Goal: Task Accomplishment & Management: Use online tool/utility

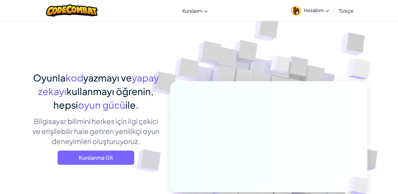
click at [302, 13] on link "Hesabım" at bounding box center [310, 10] width 44 height 19
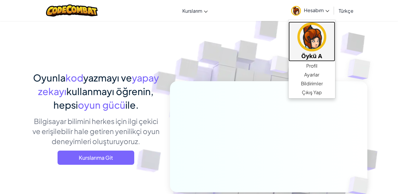
click at [300, 52] on h5 "Öykü A" at bounding box center [311, 55] width 35 height 9
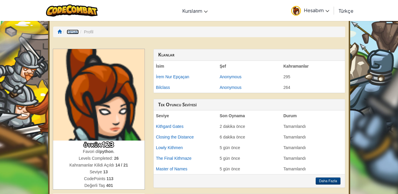
click at [68, 32] on link "Hesap" at bounding box center [73, 31] width 12 height 5
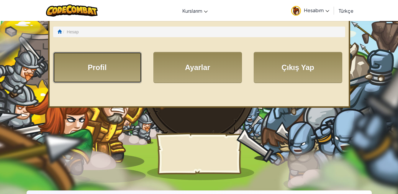
click at [91, 60] on link "Profil" at bounding box center [97, 67] width 88 height 31
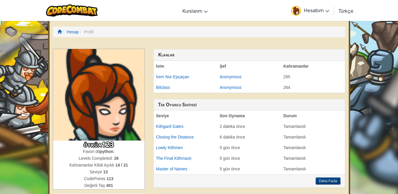
click at [60, 36] on ol "Hesap Profil" at bounding box center [199, 32] width 292 height 11
click at [60, 31] on span at bounding box center [59, 31] width 4 height 4
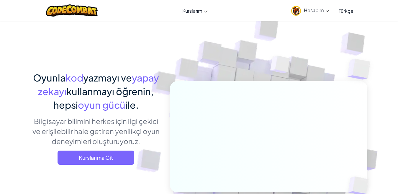
click at [292, 12] on img at bounding box center [296, 11] width 10 height 10
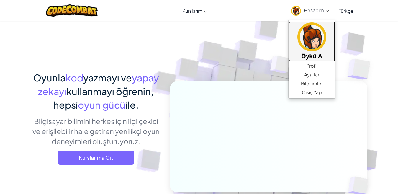
click at [301, 46] on img at bounding box center [311, 36] width 29 height 29
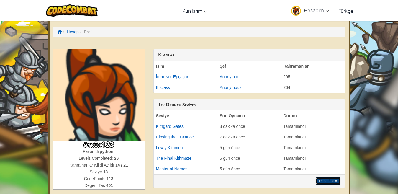
click at [325, 182] on button "Daha Fazla" at bounding box center [327, 180] width 24 height 7
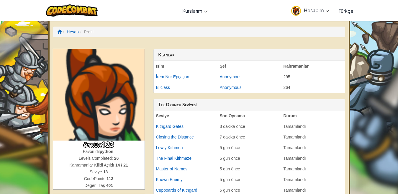
click at [92, 33] on li "Profil" at bounding box center [86, 32] width 15 height 6
click at [90, 33] on li "Profil" at bounding box center [86, 32] width 15 height 6
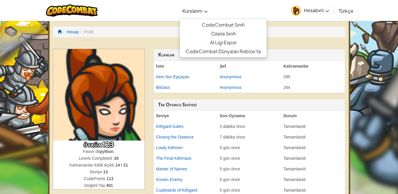
click at [185, 11] on span "Kurslarım" at bounding box center [192, 11] width 20 height 6
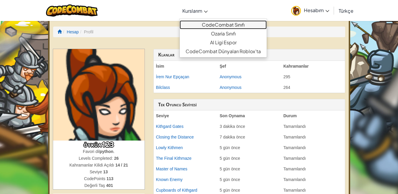
click at [200, 27] on link "CodeCombat Sınıfı" at bounding box center [223, 24] width 87 height 9
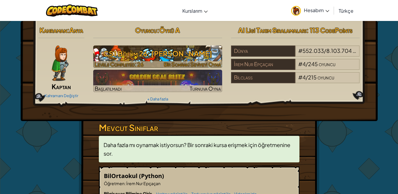
drag, startPoint x: 183, startPoint y: 50, endPoint x: 180, endPoint y: 47, distance: 3.8
click at [182, 50] on h3 "CS1 Bölüm 26: [PERSON_NAME]" at bounding box center [157, 53] width 129 height 13
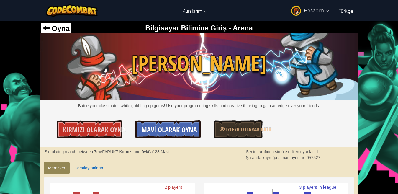
click at [172, 126] on link "Mavi Olarak Oyna" at bounding box center [167, 129] width 65 height 18
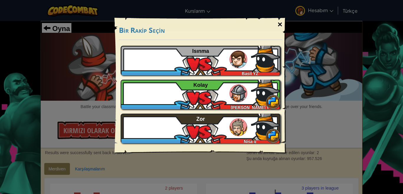
click at [283, 25] on div "×" at bounding box center [280, 24] width 14 height 17
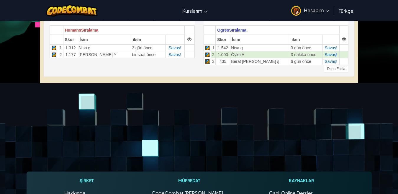
scroll to position [71, 0]
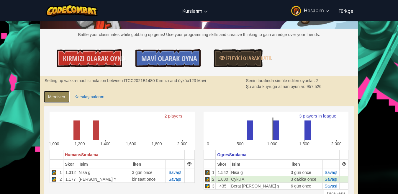
click at [47, 98] on link "Merdiven" at bounding box center [57, 97] width 26 height 12
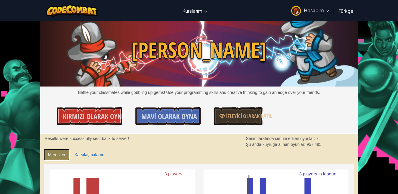
scroll to position [0, 0]
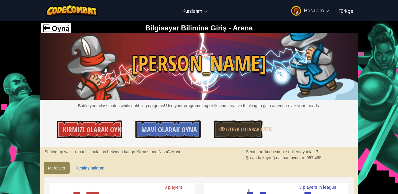
click at [60, 30] on span "Oyna" at bounding box center [60, 28] width 20 height 8
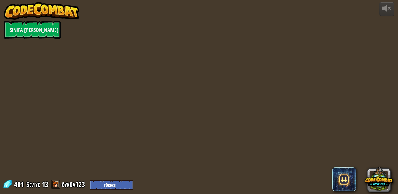
select select "tr"
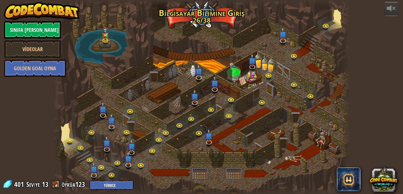
select select "tr"
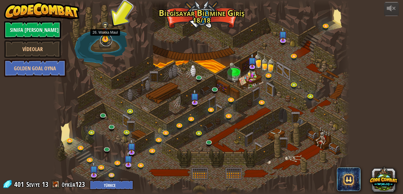
click at [108, 41] on link at bounding box center [106, 40] width 12 height 12
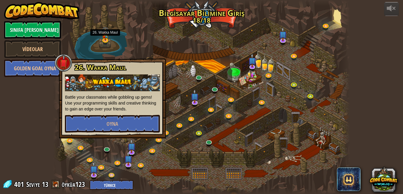
click at [134, 44] on div at bounding box center [201, 97] width 296 height 194
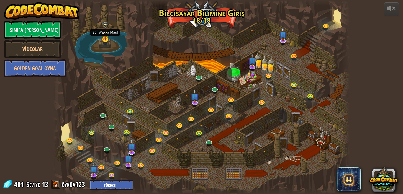
click at [107, 39] on img at bounding box center [105, 30] width 7 height 19
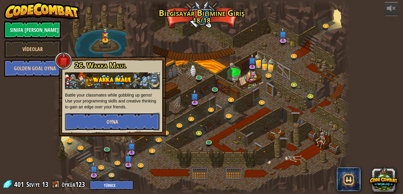
click at [122, 120] on button "Oyna" at bounding box center [112, 122] width 95 height 18
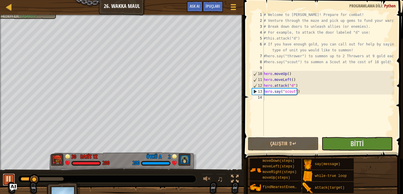
click at [6, 176] on div at bounding box center [9, 179] width 8 height 8
click at [16, 179] on div "♫" at bounding box center [122, 177] width 244 height 18
click at [13, 178] on button at bounding box center [9, 179] width 12 height 12
click at [303, 82] on div "# Welcome to [PERSON_NAME]! Prepare for combat! # Venture through the maze and …" at bounding box center [328, 80] width 132 height 136
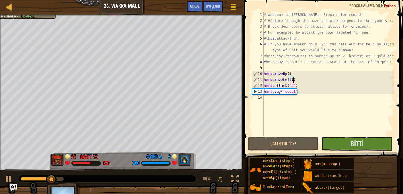
click at [303, 92] on div "# Welcome to [PERSON_NAME]! Prepare for combat! # Venture through the maze and …" at bounding box center [328, 80] width 132 height 136
type textarea "hero.say("scout")"
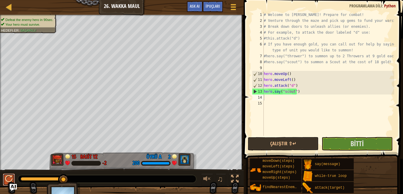
click at [4, 181] on button at bounding box center [9, 179] width 12 height 12
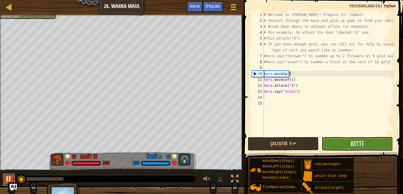
click at [12, 181] on div at bounding box center [9, 179] width 8 height 8
drag, startPoint x: 20, startPoint y: 181, endPoint x: 12, endPoint y: 178, distance: 8.9
click at [342, 141] on button "Bitti" at bounding box center [356, 144] width 71 height 14
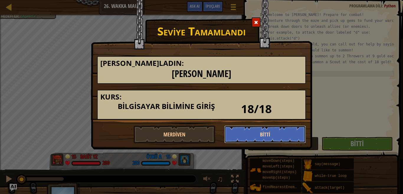
click at [264, 132] on button "Bitti" at bounding box center [265, 134] width 82 height 18
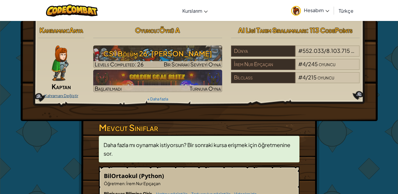
click at [68, 96] on link "Kahramanı Değiştir" at bounding box center [62, 95] width 34 height 5
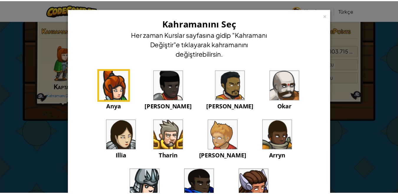
scroll to position [60, 0]
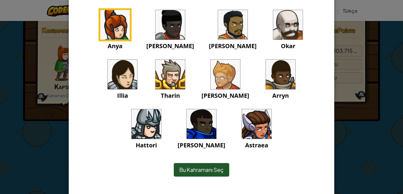
click at [242, 111] on img at bounding box center [256, 123] width 29 height 29
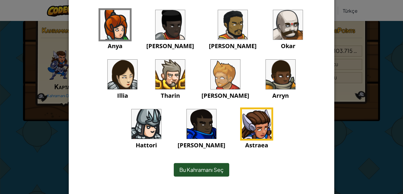
click at [190, 163] on div "Bu Kahramanı Seç" at bounding box center [201, 170] width 55 height 14
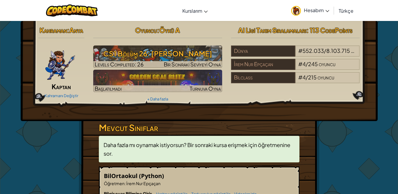
click at [72, 92] on div "Kahramanı Değiştir" at bounding box center [61, 95] width 46 height 9
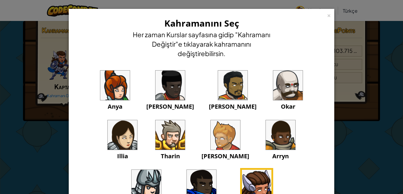
click at [64, 84] on div "× Kahramanını Seç Her zaman Kurslar sayfasına gidip "Kahramanı Değiştir"e tıkla…" at bounding box center [201, 97] width 403 height 194
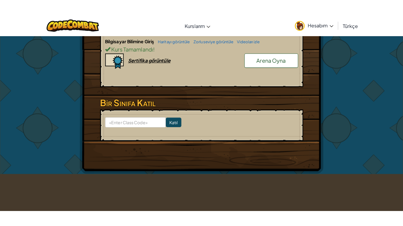
scroll to position [0, 0]
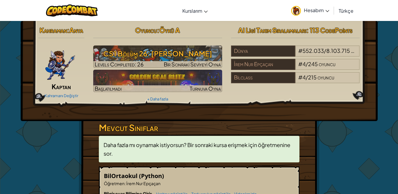
drag, startPoint x: 129, startPoint y: 45, endPoint x: 126, endPoint y: 42, distance: 4.4
click at [126, 44] on div "Oyuncu : Öykü A CS1 Bölüm 26: Wakka Maul Levels Completed: 26 Bir Sonraki Seviy…" at bounding box center [158, 63] width 138 height 79
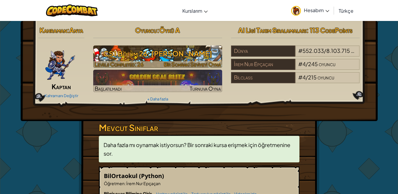
click at [133, 49] on h3 "CS1 Bölüm 26: [PERSON_NAME]" at bounding box center [157, 53] width 129 height 13
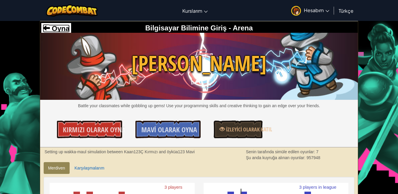
click at [57, 30] on span "Oyna" at bounding box center [60, 28] width 20 height 8
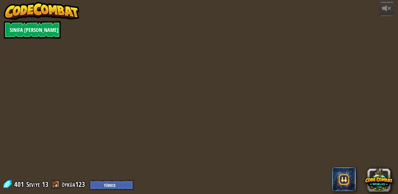
select select "tr"
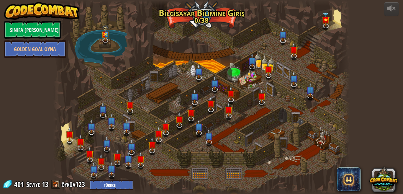
select select "tr"
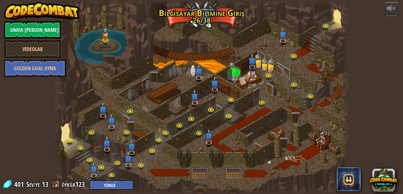
select select "tr"
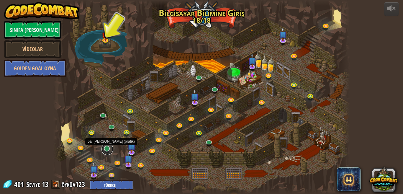
click at [104, 152] on link at bounding box center [107, 149] width 12 height 12
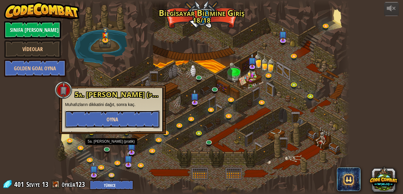
click at [104, 124] on button "Oyna" at bounding box center [112, 119] width 95 height 18
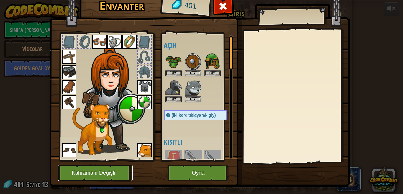
click at [101, 171] on button "Kahramanı Değiştir" at bounding box center [95, 173] width 75 height 16
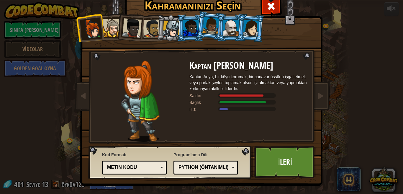
click at [116, 32] on li at bounding box center [130, 26] width 29 height 29
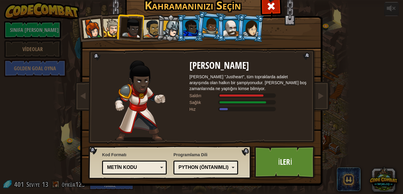
click at [110, 31] on div at bounding box center [112, 28] width 18 height 18
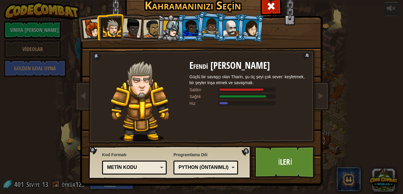
click at [135, 34] on div at bounding box center [131, 27] width 19 height 19
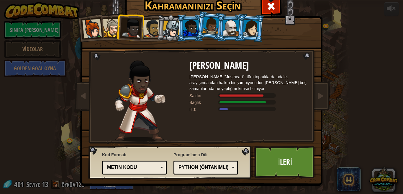
click at [144, 32] on div at bounding box center [152, 28] width 18 height 18
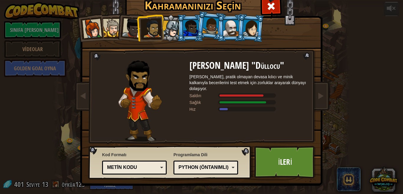
click at [166, 32] on div at bounding box center [171, 29] width 17 height 17
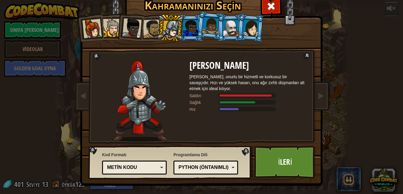
click at [183, 31] on div at bounding box center [190, 28] width 15 height 16
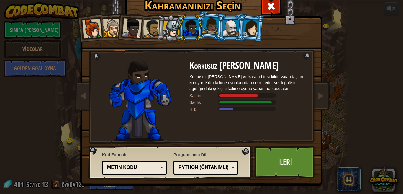
click at [212, 32] on div at bounding box center [210, 25] width 17 height 17
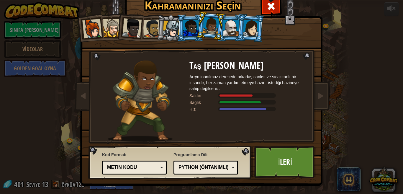
click at [223, 27] on div at bounding box center [230, 28] width 15 height 16
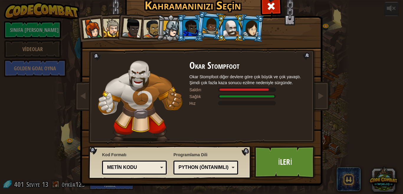
click at [246, 26] on div at bounding box center [251, 27] width 17 height 17
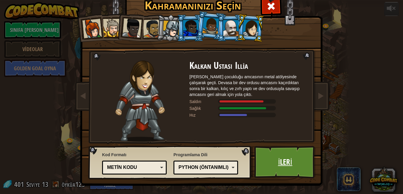
click at [271, 164] on link "İleri" at bounding box center [285, 162] width 62 height 32
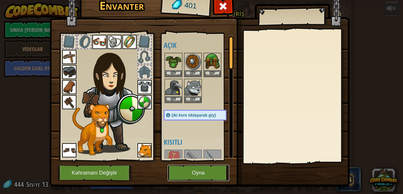
click at [202, 175] on button "Oyna" at bounding box center [198, 173] width 62 height 16
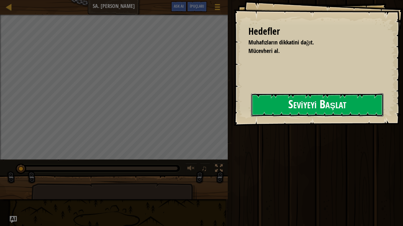
click at [292, 99] on button "Seviyeyi Başlat" at bounding box center [317, 104] width 132 height 23
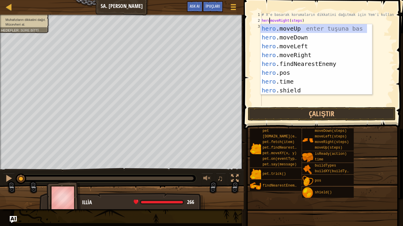
scroll to position [3, 1]
click at [300, 20] on div "# X'e basarak korumaların dikkatini dağıtmak için Yem'i kullan. hero . moveRigh…" at bounding box center [327, 65] width 134 height 106
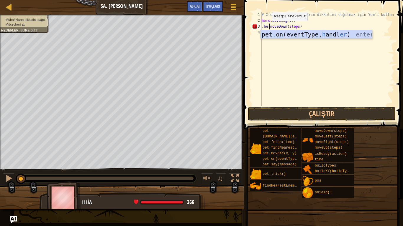
type textarea ".heromoveDown(steps)"
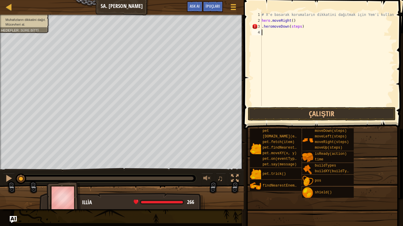
click at [263, 29] on div "# X'e basarak korumaların dikkatini dağıtmak için Yem'i kullan. hero . moveRigh…" at bounding box center [327, 65] width 134 height 106
click at [265, 26] on div "# X'e basarak korumaların dikkatini dağıtmak için Yem'i kullan. hero . moveRigh…" at bounding box center [327, 65] width 134 height 106
click at [263, 26] on div "# X'e basarak korumaların dikkatini dağıtmak için Yem'i kullan. hero . moveRigh…" at bounding box center [327, 65] width 134 height 106
click at [269, 26] on div "# X'e basarak korumaların dikkatini dağıtmak için Yem'i kullan. hero . moveRigh…" at bounding box center [327, 65] width 134 height 106
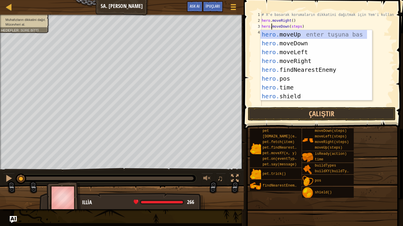
scroll to position [3, 1]
click at [315, 21] on div "# X'e basarak korumaların dikkatini dağıtmak için Yem'i kullan. hero . moveRigh…" at bounding box center [327, 65] width 134 height 106
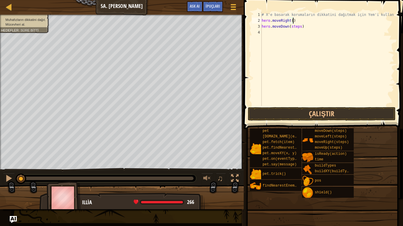
click at [298, 27] on div "# X'e basarak korumaların dikkatini dağıtmak için Yem'i kullan. hero . moveRigh…" at bounding box center [327, 65] width 134 height 106
click at [308, 111] on button "Çalıştır" at bounding box center [322, 114] width 148 height 14
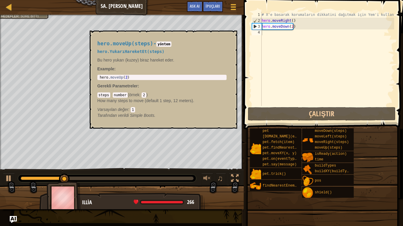
scroll to position [3, 2]
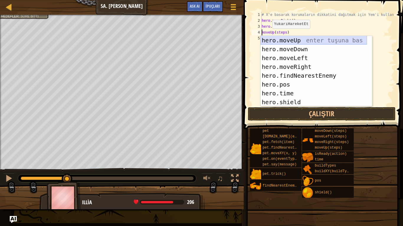
click at [268, 40] on div "hero.moveUp enter tuşuna bas hero.moveDown enter tuşuna bas hero.moveLeft enter…" at bounding box center [313, 80] width 106 height 88
type textarea "hero.moveUp()(steps)"
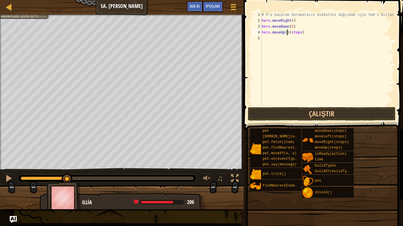
click at [302, 35] on div "# X'e basarak korumaların dikkatini dağıtmak için Yem'i kullan. hero . moveRigh…" at bounding box center [327, 65] width 134 height 106
click at [305, 32] on div "# X'e basarak korumaların dikkatini dağıtmak için Yem'i kullan. hero . moveRigh…" at bounding box center [327, 65] width 134 height 106
click at [285, 33] on div "# X'e basarak korumaların dikkatini dağıtmak için Yem'i kullan. hero . moveRigh…" at bounding box center [327, 65] width 134 height 106
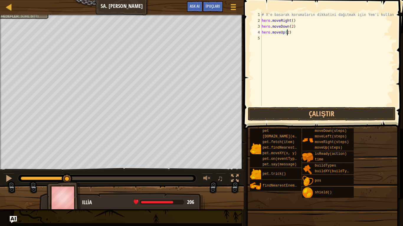
click at [299, 34] on div "# X'e basarak korumaların dikkatini dağıtmak için Yem'i kullan. hero . moveRigh…" at bounding box center [327, 65] width 134 height 106
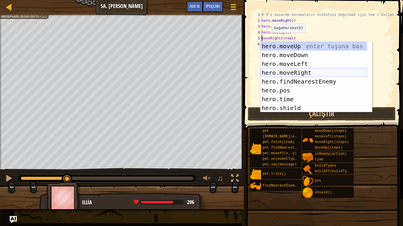
click at [283, 73] on div "hero.moveUp enter tuşuna bas hero.moveDown enter tuşuna bas hero.moveLeft enter…" at bounding box center [313, 86] width 106 height 88
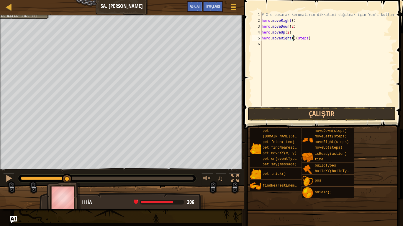
click at [308, 41] on div "# X'e basarak korumaların dikkatini dağıtmak için Yem'i kullan. hero . moveRigh…" at bounding box center [327, 65] width 134 height 106
click at [290, 39] on div "# X'e basarak korumaların dikkatini dağıtmak için Yem'i kullan. hero . moveRigh…" at bounding box center [327, 65] width 134 height 106
type textarea "hero.moveRight(3)"
click at [323, 117] on button "Çalıştır" at bounding box center [322, 114] width 148 height 14
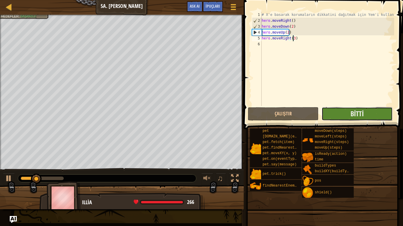
click at [331, 109] on button "Bitti" at bounding box center [356, 114] width 71 height 14
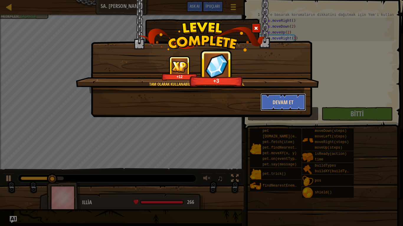
click at [297, 102] on button "Devam et" at bounding box center [283, 102] width 46 height 18
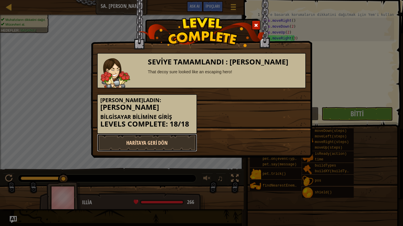
click at [169, 147] on link "Haritaya Geri Dön" at bounding box center [147, 143] width 100 height 18
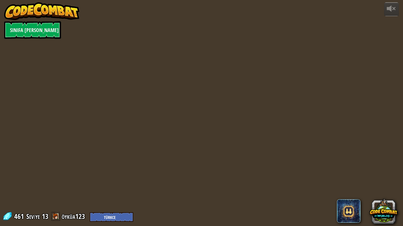
select select "tr"
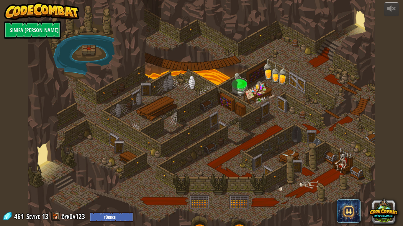
select select "tr"
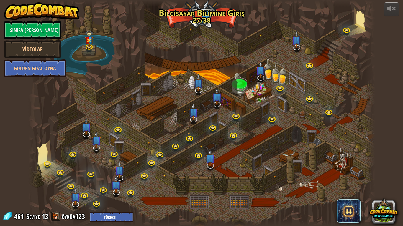
select select "tr"
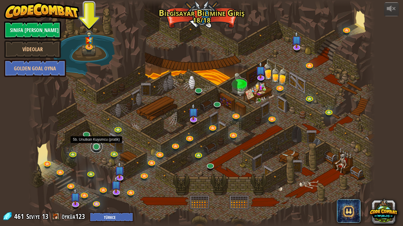
click at [97, 148] on link at bounding box center [97, 147] width 12 height 12
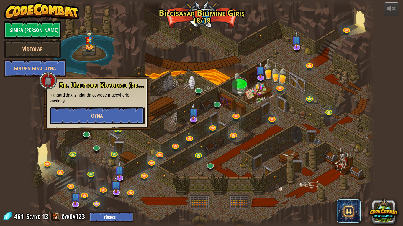
click at [110, 114] on button "Oyna" at bounding box center [97, 116] width 95 height 18
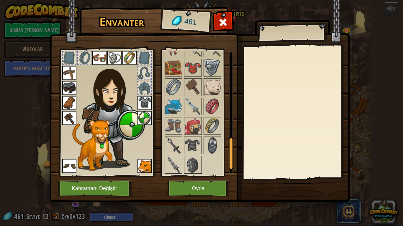
scroll to position [364, 0]
drag, startPoint x: 227, startPoint y: 149, endPoint x: 227, endPoint y: 153, distance: 4.4
click at [227, 153] on div at bounding box center [201, 18] width 75 height 311
drag, startPoint x: 230, startPoint y: 152, endPoint x: 216, endPoint y: 159, distance: 16.0
click at [225, 157] on div "Açık Giy Giy Giy Giy Giy Giy Giy Giy Giy Giy Giy Giy Giy Giy Giy Giy Giy Giy (i…" at bounding box center [199, 113] width 70 height 123
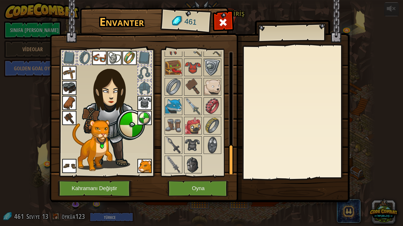
click at [198, 164] on img at bounding box center [193, 165] width 17 height 17
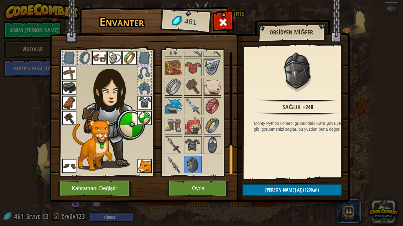
click at [172, 158] on img at bounding box center [173, 165] width 17 height 17
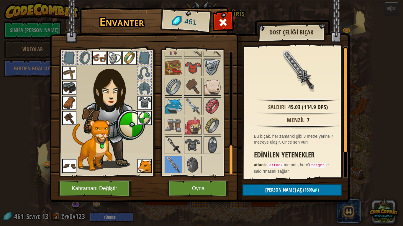
click at [170, 152] on img at bounding box center [173, 145] width 17 height 17
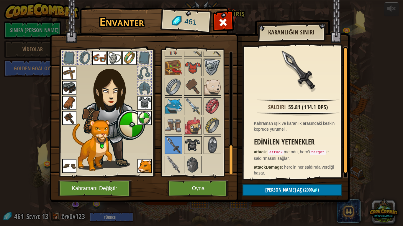
drag, startPoint x: 184, startPoint y: 147, endPoint x: 196, endPoint y: 147, distance: 12.1
click at [192, 147] on div at bounding box center [193, 146] width 18 height 18
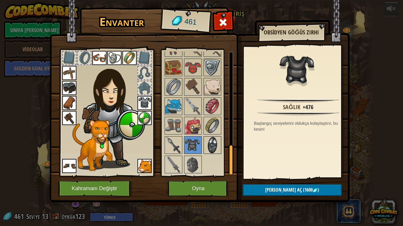
click at [209, 145] on img at bounding box center [212, 145] width 17 height 17
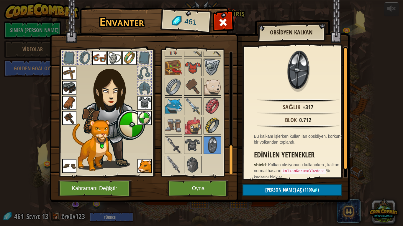
click at [210, 132] on img at bounding box center [212, 126] width 17 height 17
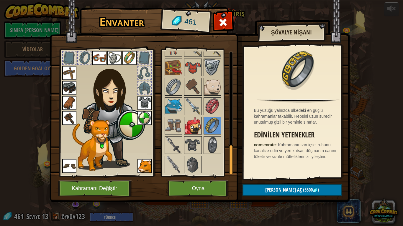
click at [195, 125] on img at bounding box center [193, 126] width 17 height 17
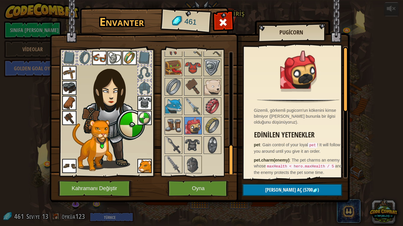
click at [179, 119] on img at bounding box center [173, 126] width 17 height 17
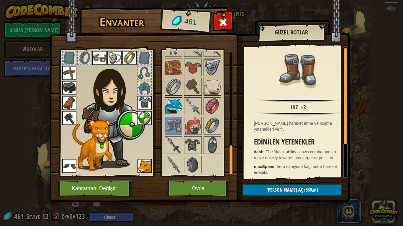
click at [177, 114] on img at bounding box center [173, 106] width 17 height 17
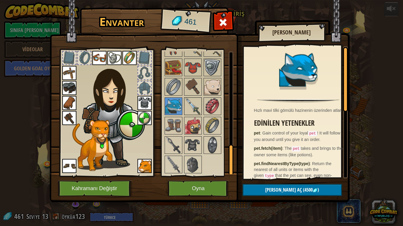
click at [193, 109] on img at bounding box center [193, 106] width 17 height 17
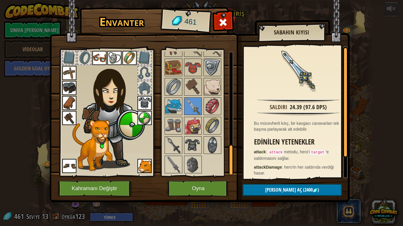
click at [203, 107] on div at bounding box center [201, 18] width 75 height 311
click at [206, 103] on img at bounding box center [212, 106] width 17 height 17
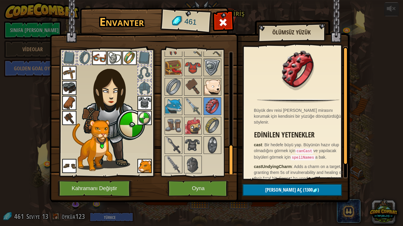
click at [208, 96] on div at bounding box center [212, 87] width 18 height 18
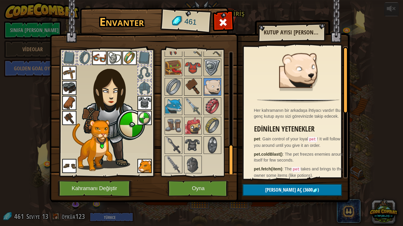
click at [195, 92] on img at bounding box center [193, 87] width 17 height 17
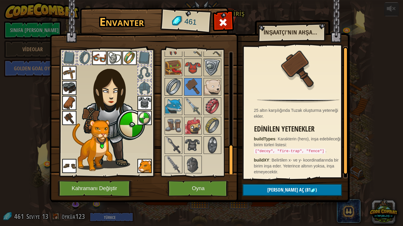
click at [173, 88] on img at bounding box center [173, 87] width 17 height 17
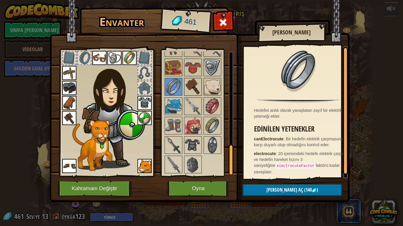
scroll to position [197, 0]
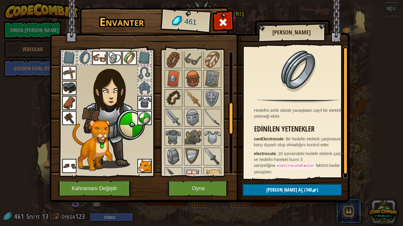
click at [177, 98] on img at bounding box center [173, 98] width 17 height 17
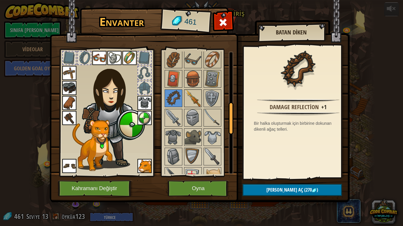
click at [197, 97] on img at bounding box center [193, 98] width 17 height 17
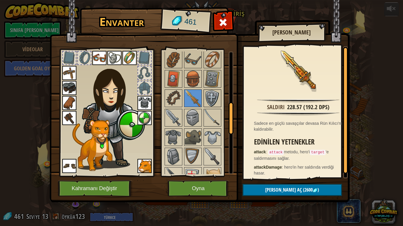
click at [203, 97] on div at bounding box center [212, 99] width 18 height 18
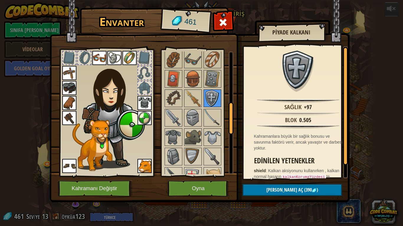
click at [209, 90] on div at bounding box center [212, 99] width 18 height 18
click at [141, 117] on img at bounding box center [144, 118] width 14 height 14
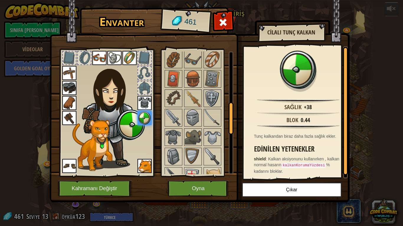
click at [205, 107] on div at bounding box center [212, 99] width 18 height 18
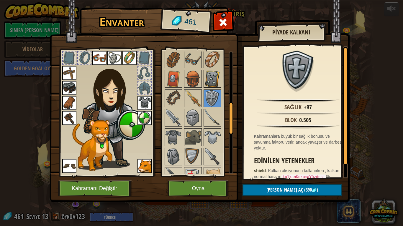
click at [208, 80] on img at bounding box center [212, 79] width 17 height 17
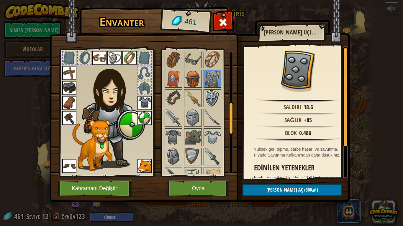
click at [212, 96] on img at bounding box center [212, 98] width 17 height 17
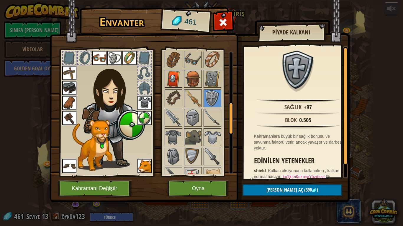
click at [174, 75] on img at bounding box center [173, 79] width 17 height 17
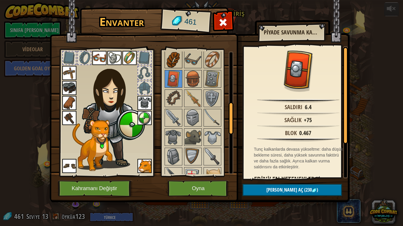
click at [181, 68] on img at bounding box center [173, 59] width 17 height 17
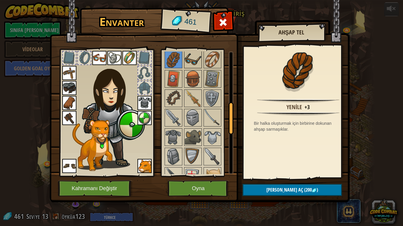
click at [187, 66] on img at bounding box center [193, 59] width 17 height 17
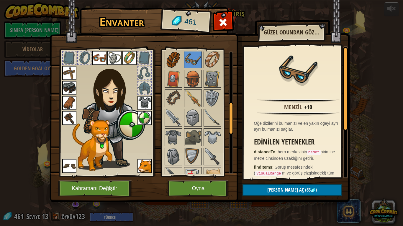
click at [177, 65] on img at bounding box center [173, 59] width 17 height 17
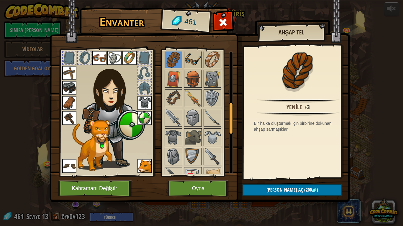
click at [187, 61] on img at bounding box center [193, 59] width 17 height 17
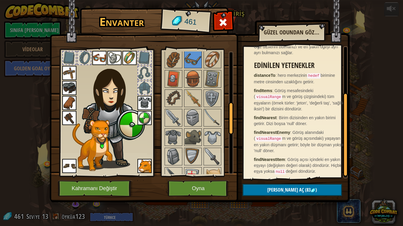
scroll to position [0, 0]
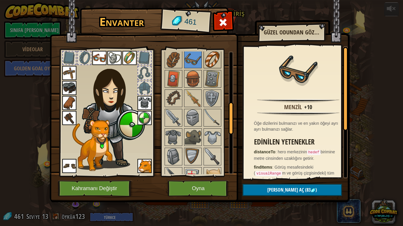
click at [210, 63] on img at bounding box center [212, 59] width 17 height 17
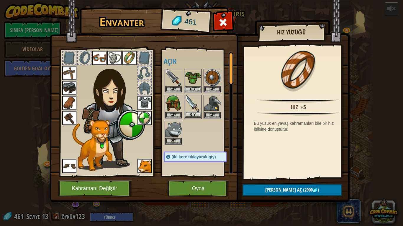
click at [189, 112] on img at bounding box center [193, 104] width 17 height 17
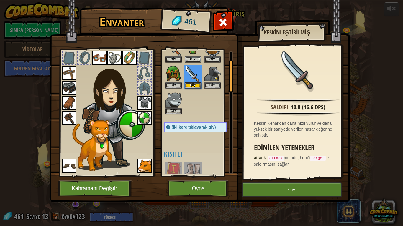
scroll to position [197, 0]
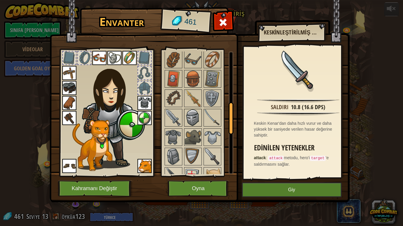
click at [192, 110] on img at bounding box center [193, 118] width 17 height 17
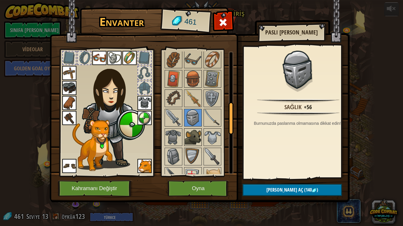
click at [199, 139] on img at bounding box center [193, 137] width 17 height 17
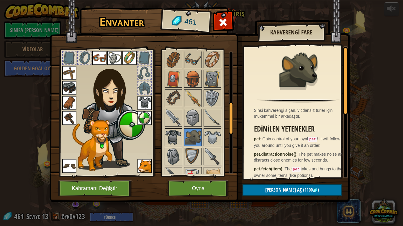
click at [172, 135] on img at bounding box center [173, 137] width 17 height 17
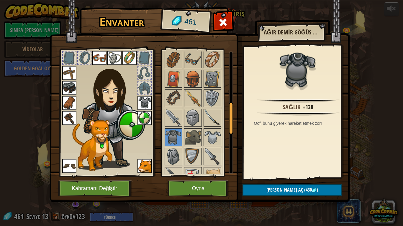
click at [212, 123] on img at bounding box center [212, 118] width 17 height 17
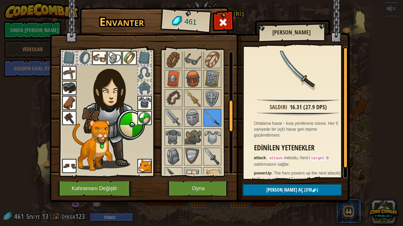
scroll to position [0, 0]
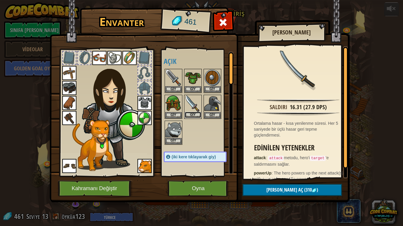
click at [188, 113] on button "Giy" at bounding box center [193, 115] width 17 height 6
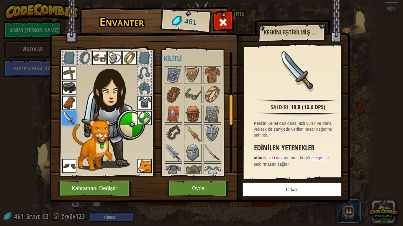
scroll to position [164, 0]
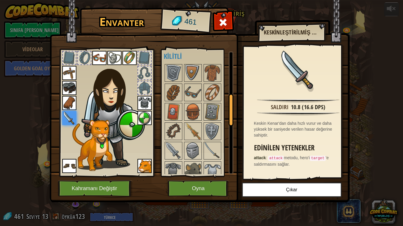
drag, startPoint x: 229, startPoint y: 78, endPoint x: 223, endPoint y: 119, distance: 40.9
click at [226, 119] on div "Açık Giy Giy Giy Giy Giy Giy Giy Giy Giy Giy Giy Giy Giy Giy Giy Giy Giy Giy (i…" at bounding box center [199, 113] width 70 height 123
click at [203, 144] on div at bounding box center [212, 151] width 18 height 18
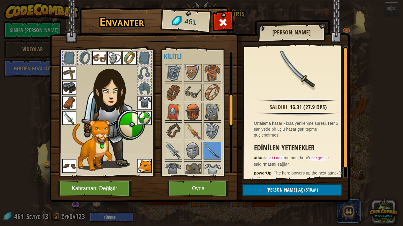
click at [218, 178] on img at bounding box center [200, 96] width 300 height 214
click at [215, 184] on button "Oyna" at bounding box center [198, 189] width 62 height 16
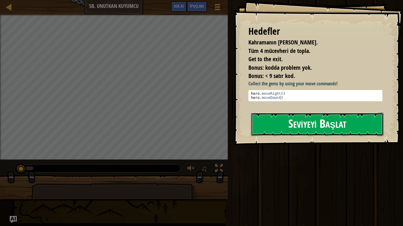
click at [269, 126] on button "Seviyeyi Başlat" at bounding box center [317, 124] width 132 height 23
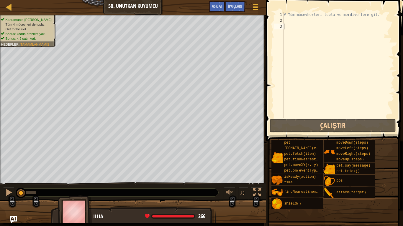
click at [300, 22] on div "# Tüm mücevherleri topla ve merdivenlere git." at bounding box center [337, 71] width 111 height 118
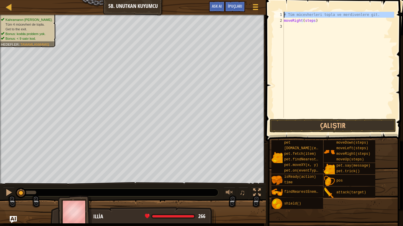
click at [283, 17] on div "1" at bounding box center [279, 15] width 10 height 6
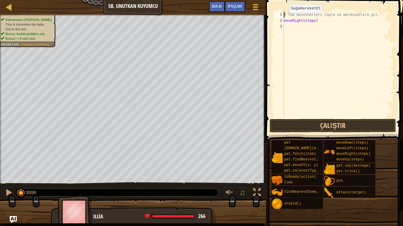
click at [284, 19] on div "# Tüm mücevherleri topla ve merdivenlere git. moveRight ( steps )" at bounding box center [337, 71] width 111 height 118
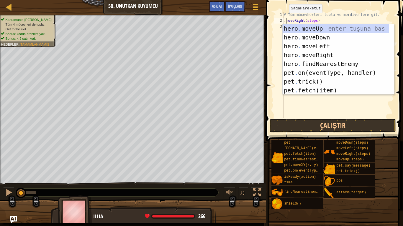
scroll to position [3, 0]
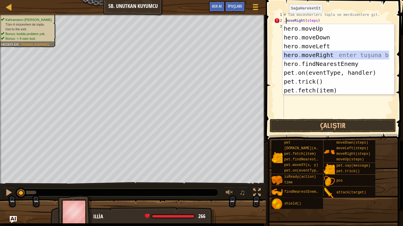
click at [296, 53] on div "hero . moveUp enter tuşuna bas hero . moveDown enter tuşuna bas hero . moveLeft…" at bounding box center [335, 68] width 106 height 88
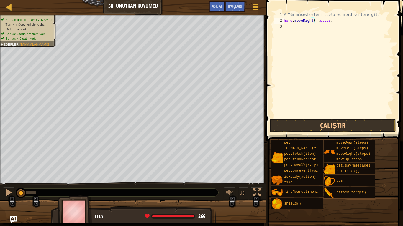
click at [329, 23] on div "# Tüm mücevherleri topla ve merdivenlere git. hero . moveRight ( ) ( steps )" at bounding box center [337, 71] width 111 height 118
click at [312, 23] on div "# Tüm mücevherleri topla ve merdivenlere git. hero . moveRight ( )" at bounding box center [337, 71] width 111 height 118
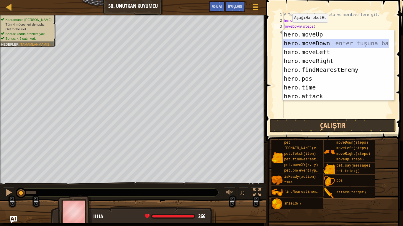
click at [294, 45] on div "hero.moveUp enter tuşuna bas hero.moveDown enter tuşuna bas hero.moveLeft enter…" at bounding box center [335, 74] width 106 height 88
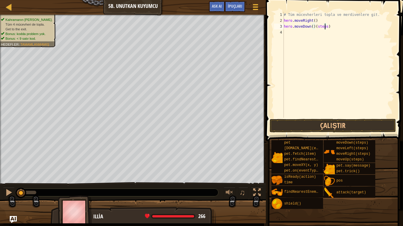
click at [325, 27] on div "# Tüm mücevherleri topla ve merdivenlere git. hero . moveRight ( ) hero . moveD…" at bounding box center [337, 71] width 111 height 118
click at [326, 27] on div "# Tüm mücevherleri topla ve merdivenlere git. hero . moveRight ( ) hero . moveD…" at bounding box center [337, 71] width 111 height 118
type textarea "hero.moveDown()"
click at [285, 30] on div "# Tüm mücevherleri topla ve merdivenlere git. hero . moveRight ( ) hero . moveD…" at bounding box center [337, 65] width 111 height 106
click at [284, 31] on div "# Tüm mücevherleri topla ve merdivenlere git. hero . moveRight ( ) hero . moveD…" at bounding box center [337, 71] width 111 height 118
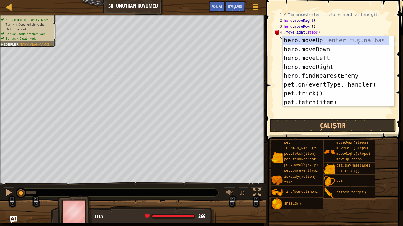
click at [284, 33] on div "# Tüm mücevherleri topla ve merdivenlere git. hero . moveRight ( ) hero . moveD…" at bounding box center [337, 71] width 111 height 118
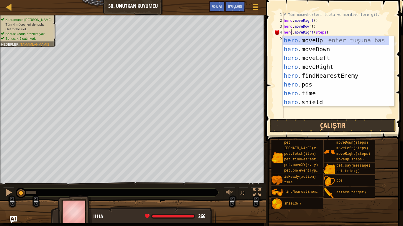
scroll to position [3, 1]
click at [321, 33] on div "# Tüm mücevherleri topla ve merdivenlere git. hero . moveRight ( ) hero . moveD…" at bounding box center [337, 71] width 111 height 118
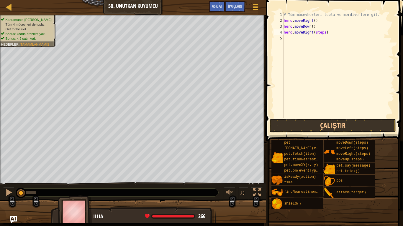
click at [322, 33] on div "# Tüm mücevherleri topla ve merdivenlere git. hero . moveRight ( ) hero . moveD…" at bounding box center [337, 71] width 111 height 118
click at [334, 131] on button "Çalıştır" at bounding box center [332, 126] width 126 height 14
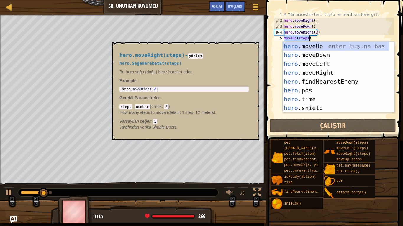
scroll to position [3, 2]
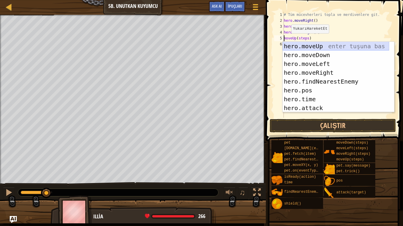
click at [298, 46] on div "hero.moveUp enter tuşuna bas hero.moveDown enter tuşuna bas hero.moveLeft enter…" at bounding box center [335, 86] width 106 height 88
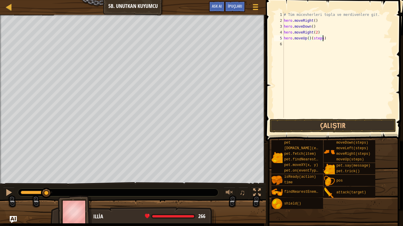
click at [331, 40] on div "# Tüm mücevherleri topla ve merdivenlere git. hero . moveRight ( ) hero . moveD…" at bounding box center [337, 71] width 111 height 118
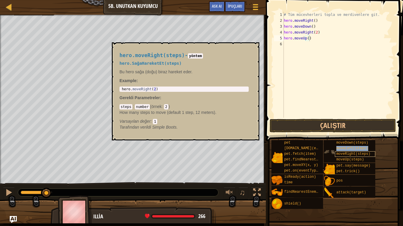
click at [357, 152] on div "moveDown(steps) moveLeft(steps) moveRight(steps) moveUp(steps)" at bounding box center [349, 151] width 52 height 22
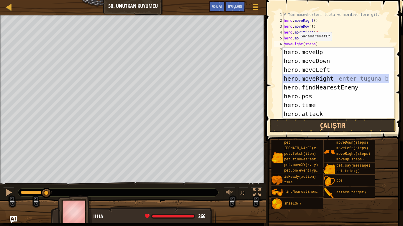
click at [302, 75] on div "hero.moveUp enter tuşuna bas hero.moveDown enter tuşuna bas hero.moveLeft enter…" at bounding box center [335, 92] width 106 height 88
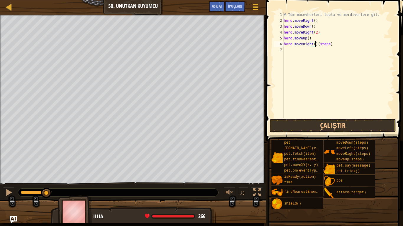
click at [333, 45] on div "# Tüm mücevherleri topla ve merdivenlere git. hero . moveRight ( ) hero . moveD…" at bounding box center [337, 71] width 111 height 118
type textarea "hero.moveRight()"
click at [320, 121] on button "Çalıştır" at bounding box center [332, 126] width 126 height 14
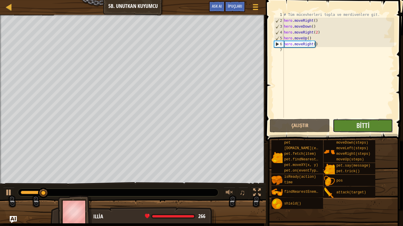
click at [364, 119] on button "Bitti" at bounding box center [363, 126] width 60 height 14
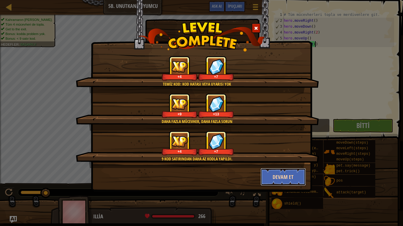
click at [298, 173] on button "Devam et" at bounding box center [283, 177] width 46 height 18
click at [294, 172] on div "Temiz kod: kod hatası veya uyarısı yok +4 +7 Daha fazla mücevher, daha fazla so…" at bounding box center [201, 113] width 403 height 226
click at [293, 176] on div "Temiz kod: kod hatası veya uyarısı yok +4 +7 Daha fazla mücevher, daha fazla so…" at bounding box center [201, 113] width 403 height 226
click at [282, 174] on div "Temiz kod: kod hatası veya uyarısı yok +4 +7 Daha fazla mücevher, daha fazla so…" at bounding box center [201, 113] width 403 height 226
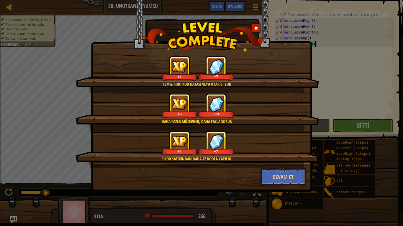
click at [282, 173] on div "Temiz kod: kod hatası veya uyarısı yok +4 +7 Daha fazla mücevher, daha fazla so…" at bounding box center [201, 113] width 403 height 226
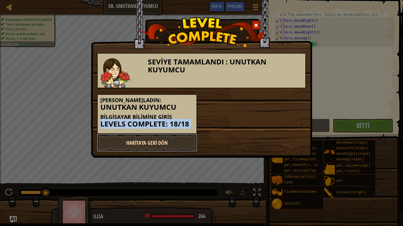
click at [175, 142] on link "Haritaya Geri Dön" at bounding box center [147, 143] width 100 height 18
select select "tr"
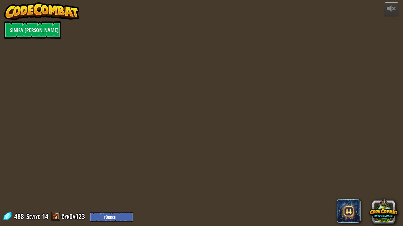
select select "tr"
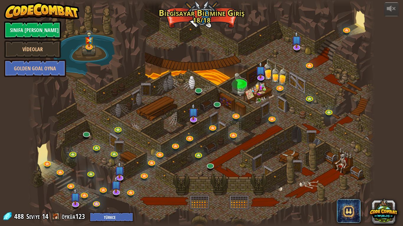
select select "tr"
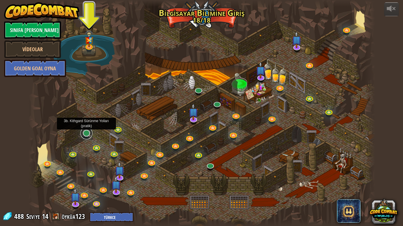
click at [91, 135] on link at bounding box center [86, 134] width 12 height 12
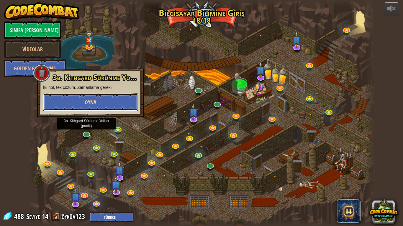
click at [119, 106] on button "Oyna" at bounding box center [90, 102] width 95 height 18
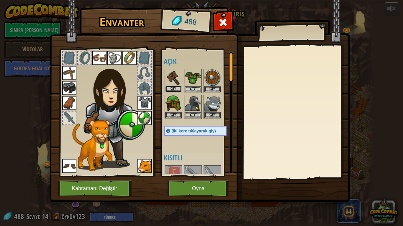
click at [172, 87] on button "Giy" at bounding box center [173, 89] width 17 height 6
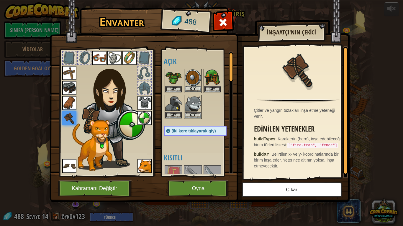
click at [189, 81] on img at bounding box center [193, 78] width 17 height 17
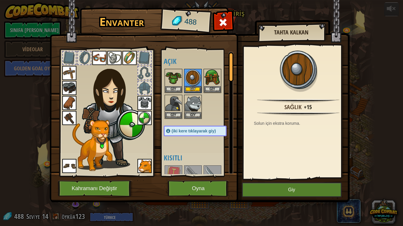
click at [162, 135] on div "Açık Giy Giy Giy Giy Giy Giy Giy Giy Giy Giy Giy Giy Giy Giy Giy Giy (iki kere …" at bounding box center [197, 113] width 72 height 128
click at [173, 90] on button "Giy" at bounding box center [173, 89] width 17 height 6
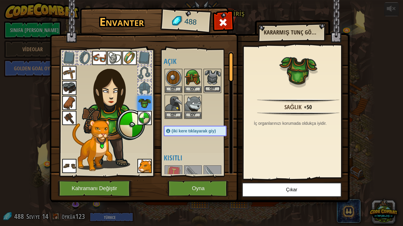
click at [209, 88] on button "Giy" at bounding box center [212, 89] width 17 height 6
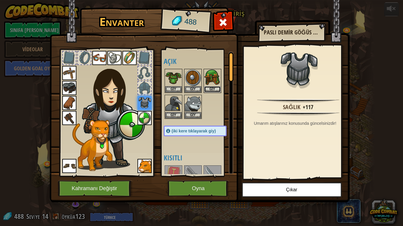
click at [209, 88] on button "Giy" at bounding box center [212, 89] width 17 height 6
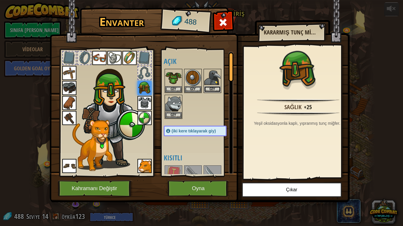
click at [207, 89] on button "Giy" at bounding box center [212, 89] width 17 height 6
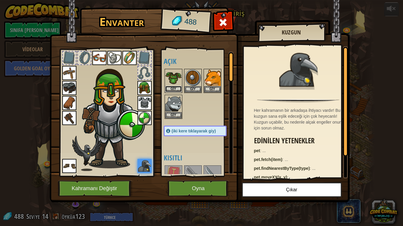
click at [173, 90] on button "Giy" at bounding box center [173, 89] width 17 height 6
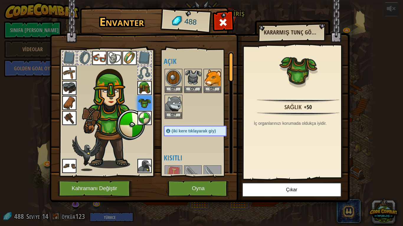
click at [113, 88] on img at bounding box center [112, 114] width 63 height 109
click at [118, 86] on img at bounding box center [112, 114] width 63 height 109
click at [175, 184] on button "Oyna" at bounding box center [198, 189] width 62 height 16
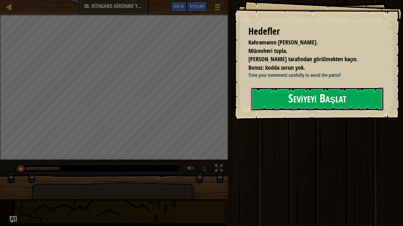
click at [274, 104] on button "Seviyeyi Başlat" at bounding box center [317, 99] width 132 height 23
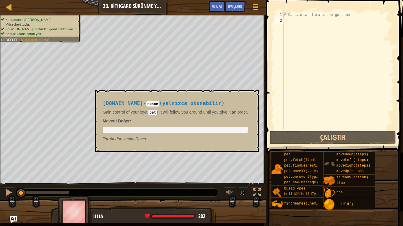
drag, startPoint x: 316, startPoint y: 152, endPoint x: 329, endPoint y: 159, distance: 14.4
click at [318, 154] on div "pet pet.fetch(item) pet.findNearestByType(type) pet.moveXY(x, y) pet.on(eventTy…" at bounding box center [335, 181] width 128 height 58
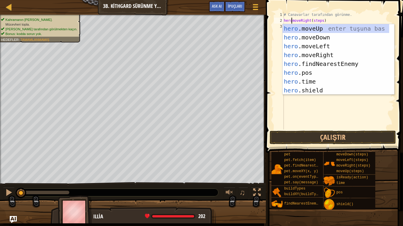
scroll to position [3, 1]
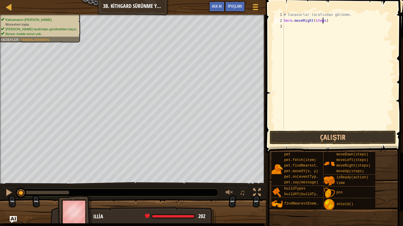
click at [323, 20] on div "# Canavarlar tarafından görünme. hero . moveRight ( steps )" at bounding box center [337, 77] width 111 height 130
drag, startPoint x: 338, startPoint y: 142, endPoint x: 333, endPoint y: 140, distance: 6.0
click at [338, 143] on button "Çalıştır" at bounding box center [332, 138] width 126 height 14
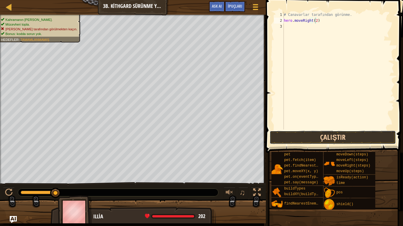
click at [348, 137] on button "Çalıştır" at bounding box center [332, 138] width 126 height 14
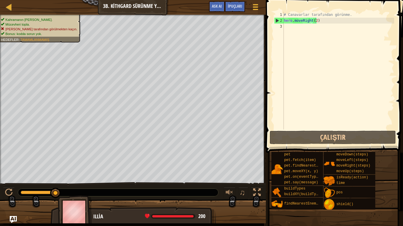
drag, startPoint x: 399, startPoint y: 161, endPoint x: 401, endPoint y: 170, distance: 9.9
click at [397, 170] on div "İpuçları Videolar hero.moveRight(2) 1 2 3 # Canavarlar tarafından görünme. hero…" at bounding box center [333, 111] width 139 height 223
click at [17, 193] on div at bounding box center [133, 214] width 266 height 29
click at [14, 193] on img "Ask AI" at bounding box center [13, 220] width 8 height 8
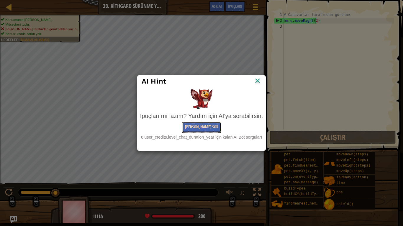
click at [203, 124] on button "[PERSON_NAME] Sor" at bounding box center [201, 127] width 39 height 11
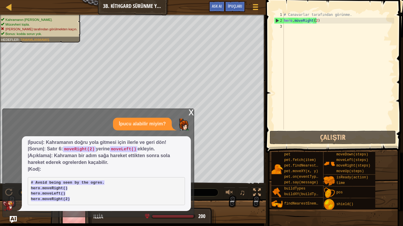
click at [193, 115] on div "x" at bounding box center [190, 112] width 5 height 6
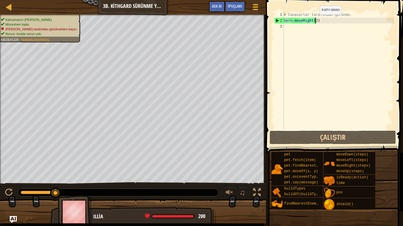
click at [315, 20] on div "# Canavarlar tarafından görünme. hero . moveRight ( 2 )" at bounding box center [337, 77] width 111 height 130
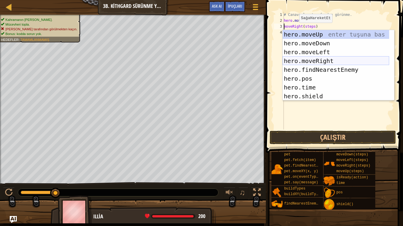
click at [302, 60] on div "hero.moveUp enter tuşuna bas hero.moveDown enter tuşuna bas hero.moveLeft enter…" at bounding box center [335, 74] width 106 height 88
type textarea "hero.moveRight()(steps)"
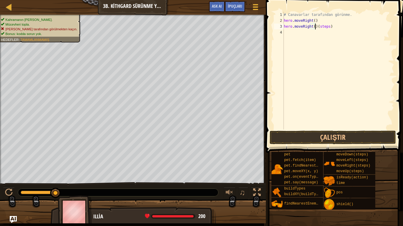
click at [331, 29] on div "# Canavarlar tarafından görünme. hero . moveRight ( ) hero . moveRight ( ) ( st…" at bounding box center [337, 77] width 111 height 130
click at [331, 28] on div "# Canavarlar tarafından görünme. hero . moveRight ( ) hero . moveRight ( ) ( st…" at bounding box center [337, 77] width 111 height 130
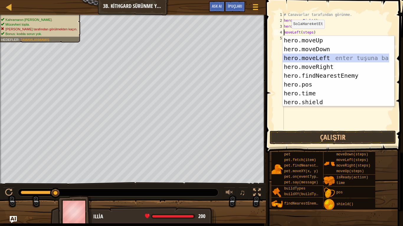
click at [295, 56] on div "hero.moveUp enter tuşuna bas hero.moveDown enter tuşuna bas hero.moveLeft enter…" at bounding box center [335, 80] width 106 height 88
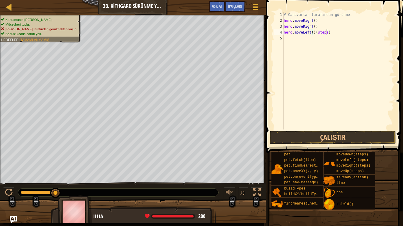
click at [331, 34] on div "# Canavarlar tarafından görünme. hero . moveRight ( ) hero . moveRight ( ) hero…" at bounding box center [337, 77] width 111 height 130
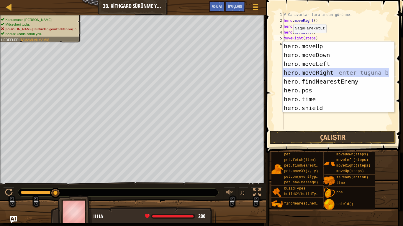
click at [296, 69] on div "hero.moveUp enter tuşuna bas hero.moveDown enter tuşuna bas hero.moveLeft enter…" at bounding box center [335, 86] width 106 height 88
type textarea "hero.moveRight()(steps)"
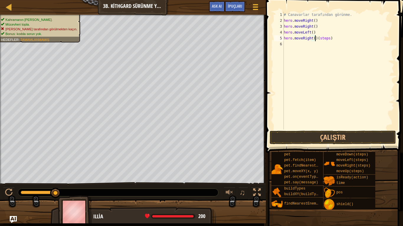
click at [331, 42] on div "# Canavarlar tarafından görünme. hero . moveRight ( ) hero . moveRight ( ) hero…" at bounding box center [337, 77] width 111 height 130
click at [331, 38] on div "# Canavarlar tarafından görünme. hero . moveRight ( ) hero . moveRight ( ) hero…" at bounding box center [337, 77] width 111 height 130
click at [313, 40] on div "# Canavarlar tarafından görünme. hero . moveRight ( ) hero . moveRight ( ) hero…" at bounding box center [337, 77] width 111 height 130
click at [338, 137] on button "Çalıştır" at bounding box center [332, 138] width 126 height 14
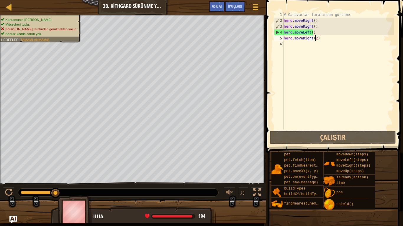
click at [15, 193] on img "Ask AI" at bounding box center [13, 220] width 8 height 8
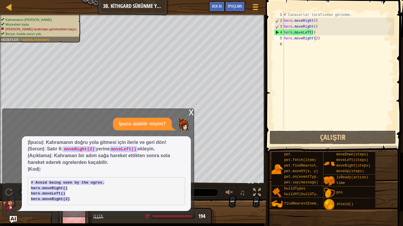
click at [316, 28] on div "# Canavarlar tarafından görünme. hero . moveRight ( ) hero . moveRight ( ) hero…" at bounding box center [337, 77] width 111 height 130
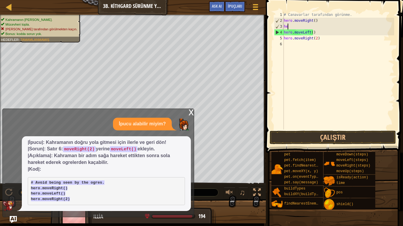
scroll to position [3, 0]
type textarea "h"
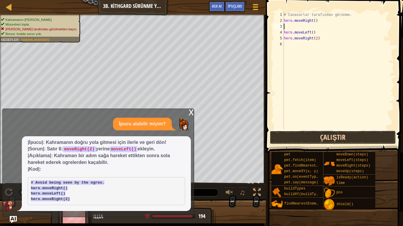
click at [291, 138] on button "Çalıştır" at bounding box center [332, 138] width 126 height 14
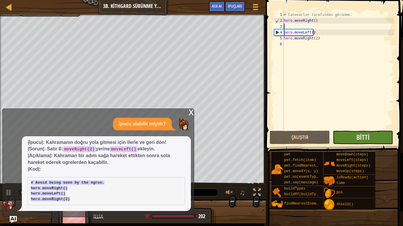
click at [190, 113] on div "x" at bounding box center [190, 112] width 5 height 6
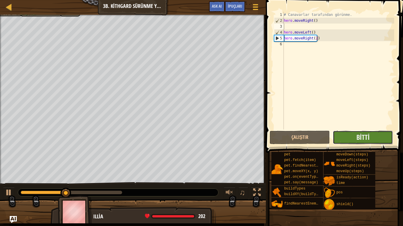
click at [336, 136] on button "Bitti" at bounding box center [363, 138] width 60 height 14
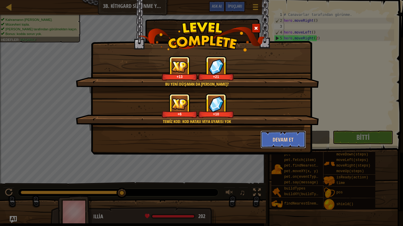
click at [283, 142] on button "Devam et" at bounding box center [283, 140] width 46 height 18
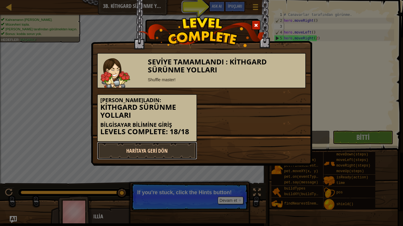
click at [140, 149] on link "Haritaya Geri Dön" at bounding box center [147, 151] width 100 height 18
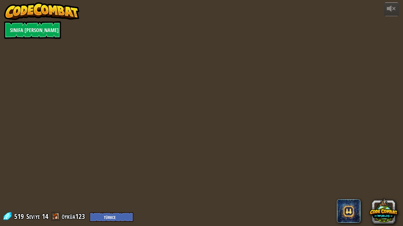
select select "tr"
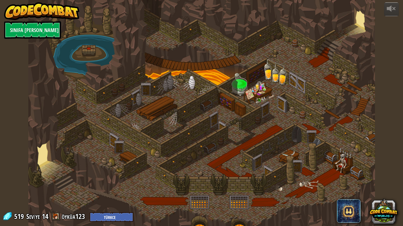
select select "tr"
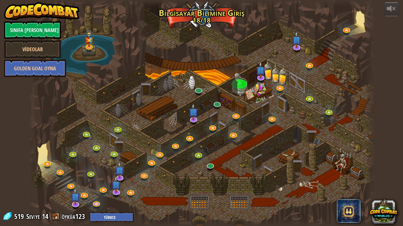
select select "tr"
click at [210, 168] on link at bounding box center [210, 165] width 12 height 12
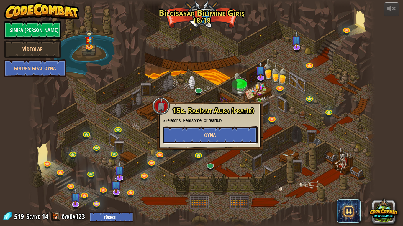
click at [200, 134] on button "Oyna" at bounding box center [209, 135] width 95 height 18
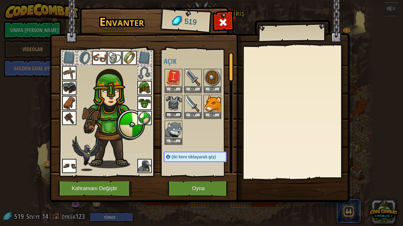
click at [176, 114] on button "Giy" at bounding box center [173, 115] width 17 height 6
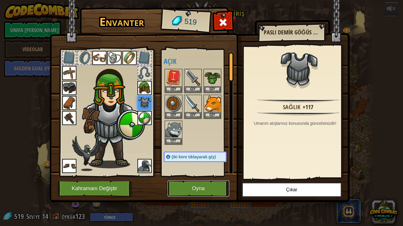
click at [190, 188] on button "Oyna" at bounding box center [198, 189] width 62 height 16
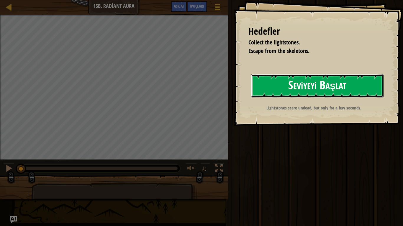
click at [262, 87] on button "Seviyeyi Başlat" at bounding box center [317, 85] width 132 height 23
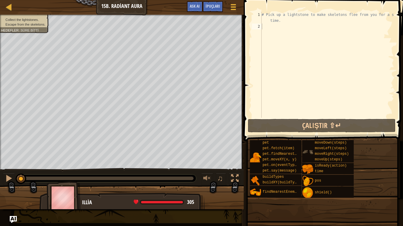
click at [308, 146] on div "moveDown(steps) moveLeft(steps) moveRight(steps) moveUp(steps)" at bounding box center [328, 151] width 52 height 22
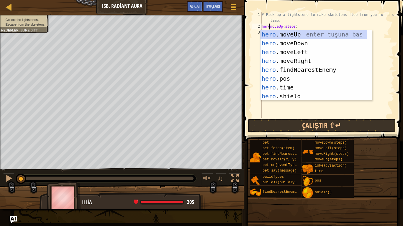
scroll to position [3, 1]
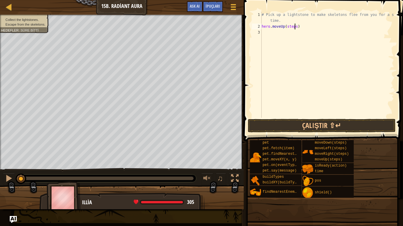
click at [295, 28] on div "# Pick up a [PERSON_NAME] to make skeletons flee from you for a short time. her…" at bounding box center [327, 74] width 134 height 124
click at [253, 127] on button "Çalıştır ⇧↵" at bounding box center [322, 126] width 148 height 14
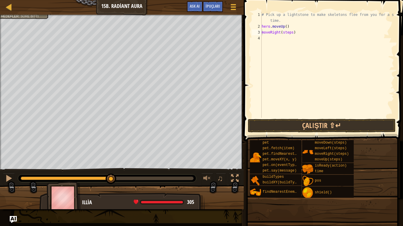
click at [395, 193] on span at bounding box center [322, 221] width 155 height 175
click at [395, 193] on div "pet pet.fetch(item) pet.findNearestByType(type) pet.moveXY(x, y) pet.on(eventTy…" at bounding box center [323, 169] width 149 height 58
click at [301, 34] on div "# Pick up a [PERSON_NAME] to make skeletons flee from you for a short time. her…" at bounding box center [327, 74] width 134 height 124
type textarea "hero.moveRight()"
click at [294, 130] on button "Çalıştır ⇧↵" at bounding box center [322, 126] width 148 height 14
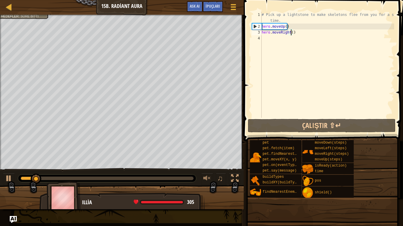
click at [301, 35] on div "# Pick up a lightstone to make skeletons flee from you for a short time. hero .…" at bounding box center [327, 74] width 134 height 124
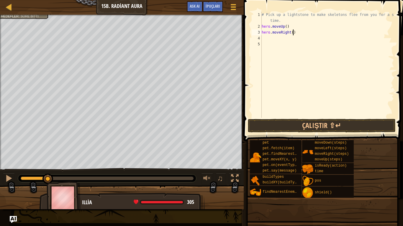
click at [298, 33] on div "# Pick up a lightstone to make skeletons flee from you for a short time. hero .…" at bounding box center [327, 74] width 134 height 124
type textarea "hero.moveRight()"
click at [297, 33] on div "# Pick up a lightstone to make skeletons flee from you for a short time. hero .…" at bounding box center [327, 74] width 134 height 124
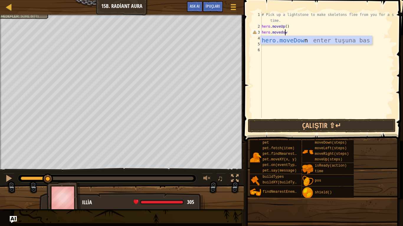
type textarea "hero.movedown"
click at [294, 40] on div "hero.moveDown enter tuşuna bas" at bounding box center [315, 49] width 111 height 27
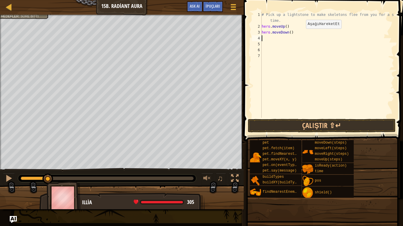
scroll to position [3, 0]
click at [262, 38] on div "# Pick up a [PERSON_NAME] to make skeletons flee from you for a short time. her…" at bounding box center [327, 65] width 134 height 106
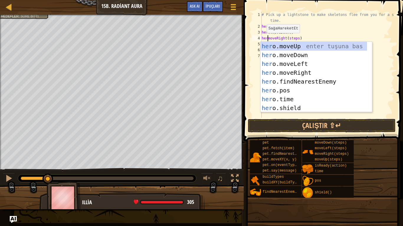
scroll to position [3, 1]
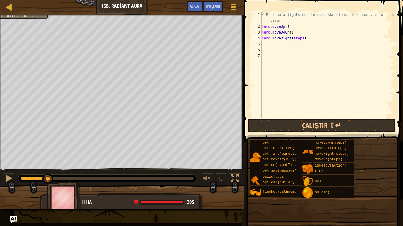
click at [301, 38] on div "# Pick up a [PERSON_NAME] to make skeletons flee from you for a short time. her…" at bounding box center [327, 74] width 134 height 124
click at [286, 125] on button "Çalıştır ⇧↵" at bounding box center [322, 126] width 148 height 14
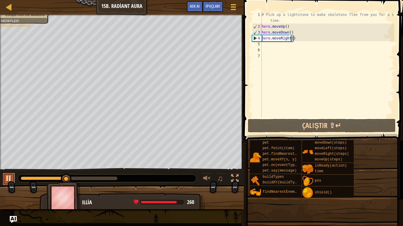
click at [9, 178] on div at bounding box center [9, 179] width 8 height 8
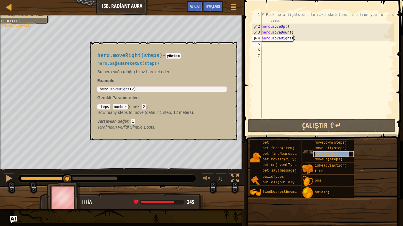
type textarea "moveRight(steps)"
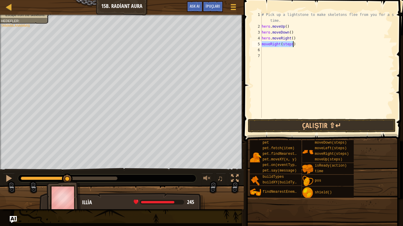
click at [306, 48] on div "# Pick up a [PERSON_NAME] to make skeletons flee from you for a short time. her…" at bounding box center [327, 74] width 134 height 124
type textarea "m"
click at [291, 39] on div "# Pick up a lightstone to make skeletons flee from you for a short time. hero .…" at bounding box center [327, 74] width 134 height 124
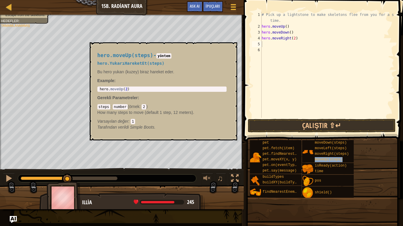
scroll to position [3, 2]
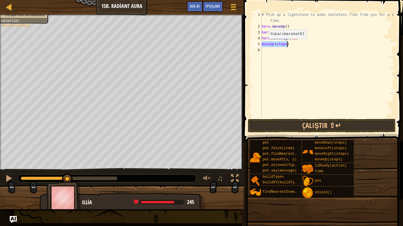
click at [263, 45] on div "# Pick up a [PERSON_NAME] to make skeletons flee from you for a short time. her…" at bounding box center [327, 65] width 134 height 106
click at [262, 45] on div "# Pick up a [PERSON_NAME] to make skeletons flee from you for a short time. her…" at bounding box center [327, 74] width 134 height 124
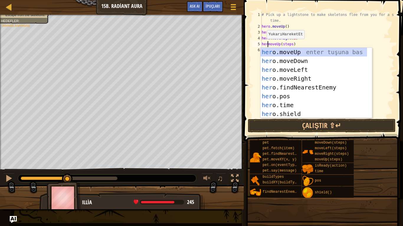
scroll to position [3, 1]
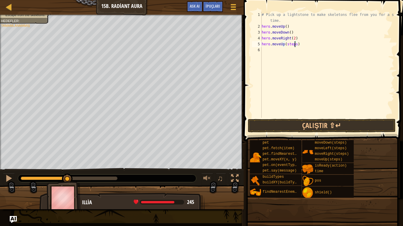
click at [294, 45] on div "# Pick up a [PERSON_NAME] to make skeletons flee from you for a short time. her…" at bounding box center [327, 74] width 134 height 124
click at [365, 123] on button "Çalıştır ⇧↵" at bounding box center [322, 126] width 148 height 14
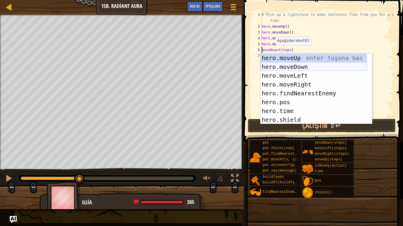
click at [277, 65] on div "hero.moveUp enter tuşuna bas hero.moveDown enter tuşuna bas hero.moveLeft enter…" at bounding box center [313, 98] width 106 height 88
type textarea "hero.moveDown()(steps)"
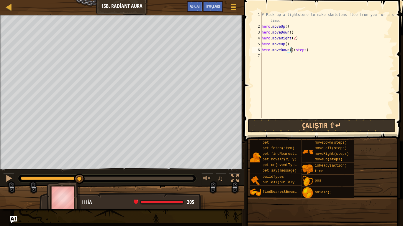
click at [316, 56] on div "# Pick up a [PERSON_NAME] to make skeletons flee from you for a short time. her…" at bounding box center [327, 74] width 134 height 124
click at [314, 52] on div "# Pick up a [PERSON_NAME] to make skeletons flee from you for a short time. her…" at bounding box center [327, 74] width 134 height 124
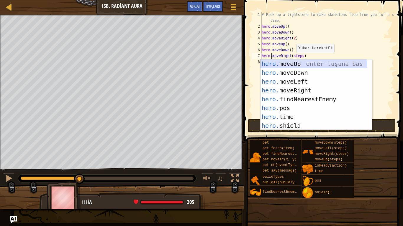
scroll to position [3, 1]
click at [300, 55] on div "# Pick up a [PERSON_NAME] to make skeletons flee from you for a short time. her…" at bounding box center [327, 74] width 134 height 124
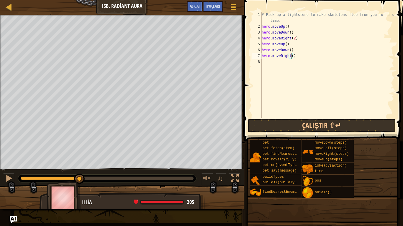
scroll to position [3, 2]
click at [341, 119] on button "Çalıştır ⇧↵" at bounding box center [322, 126] width 148 height 14
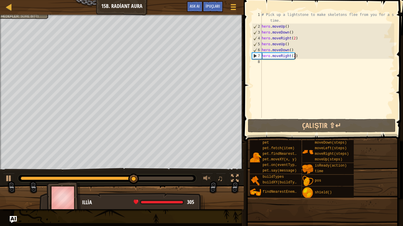
click at [294, 58] on div "# Pick up a lightstone to make skeletons flee from you for a short time. hero .…" at bounding box center [327, 74] width 134 height 124
click at [292, 59] on div "# Pick up a lightstone to make skeletons flee from you for a short time. hero .…" at bounding box center [327, 74] width 134 height 124
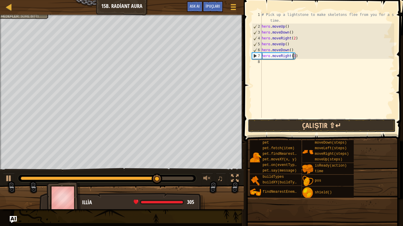
click at [356, 126] on button "Çalıştır ⇧↵" at bounding box center [322, 126] width 148 height 14
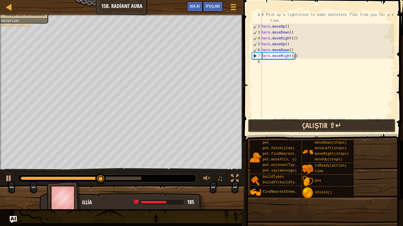
click at [361, 123] on button "Çalıştır ⇧↵" at bounding box center [322, 126] width 148 height 14
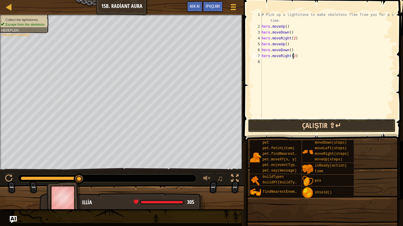
click at [349, 121] on button "Çalıştır ⇧↵" at bounding box center [322, 126] width 148 height 14
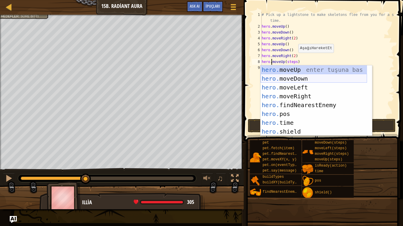
scroll to position [3, 1]
click at [295, 62] on div "# Pick up a [PERSON_NAME] to make skeletons flee from you for a short time. her…" at bounding box center [327, 74] width 134 height 124
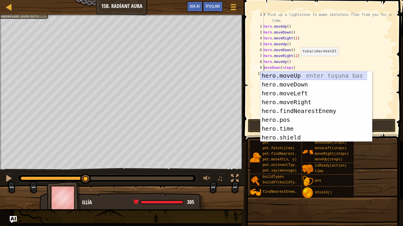
click at [267, 82] on div "hero.moveUp enter tuşuna bas hero.moveDown enter tuşuna bas hero.moveLeft enter…" at bounding box center [313, 115] width 106 height 88
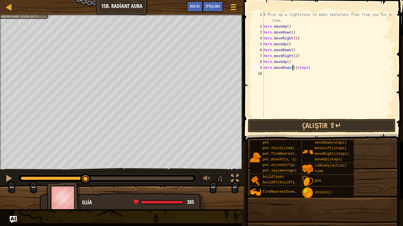
click at [309, 68] on div "# Pick up a [PERSON_NAME] to make skeletons flee from you for a short time. her…" at bounding box center [328, 74] width 132 height 124
click at [310, 126] on button "Çalıştır ⇧↵" at bounding box center [322, 126] width 148 height 14
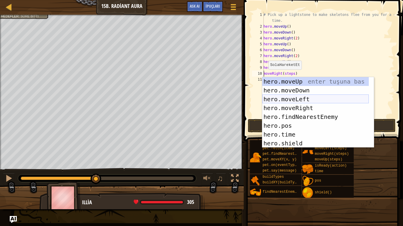
click at [280, 106] on div "hero.moveUp enter tuşuna bas hero.moveDown enter tuşuna bas hero.moveLeft enter…" at bounding box center [315, 121] width 106 height 88
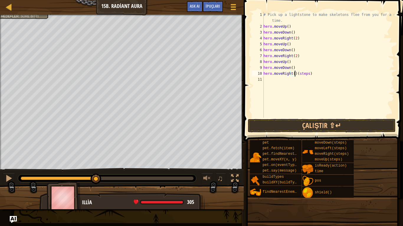
click at [311, 75] on div "# Pick up a [PERSON_NAME] to make skeletons flee from you for a short time. her…" at bounding box center [328, 74] width 132 height 124
click at [293, 74] on div "# Pick up a lightstone to make skeletons flee from you for a short time. hero .…" at bounding box center [328, 74] width 132 height 124
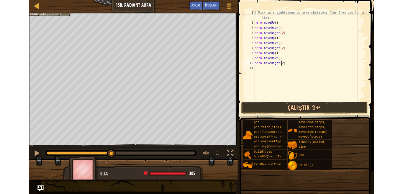
scroll to position [3, 2]
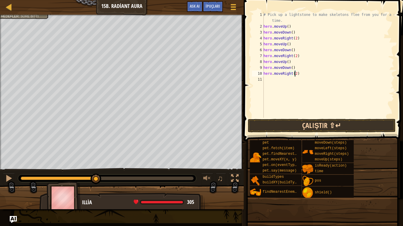
type textarea "hero.moveRight(2)"
click at [313, 125] on button "Çalıştır ⇧↵" at bounding box center [322, 126] width 148 height 14
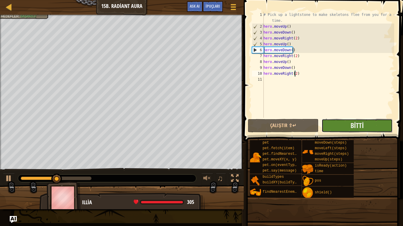
click at [344, 125] on button "Bitti" at bounding box center [356, 126] width 71 height 14
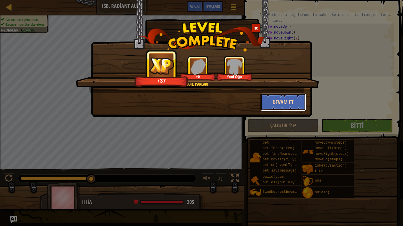
click at [290, 103] on button "Devam et" at bounding box center [283, 102] width 46 height 18
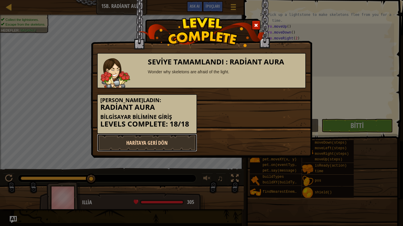
click at [170, 150] on link "Haritaya Geri Dön" at bounding box center [147, 143] width 100 height 18
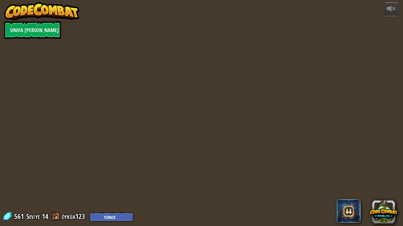
select select "tr"
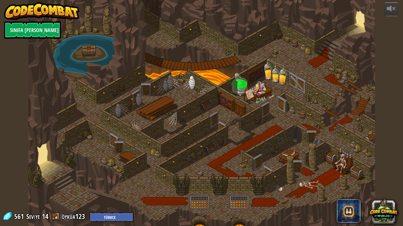
select select "tr"
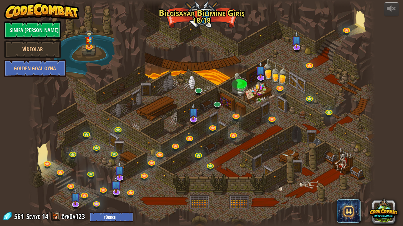
select select "tr"
